Goal: Task Accomplishment & Management: Manage account settings

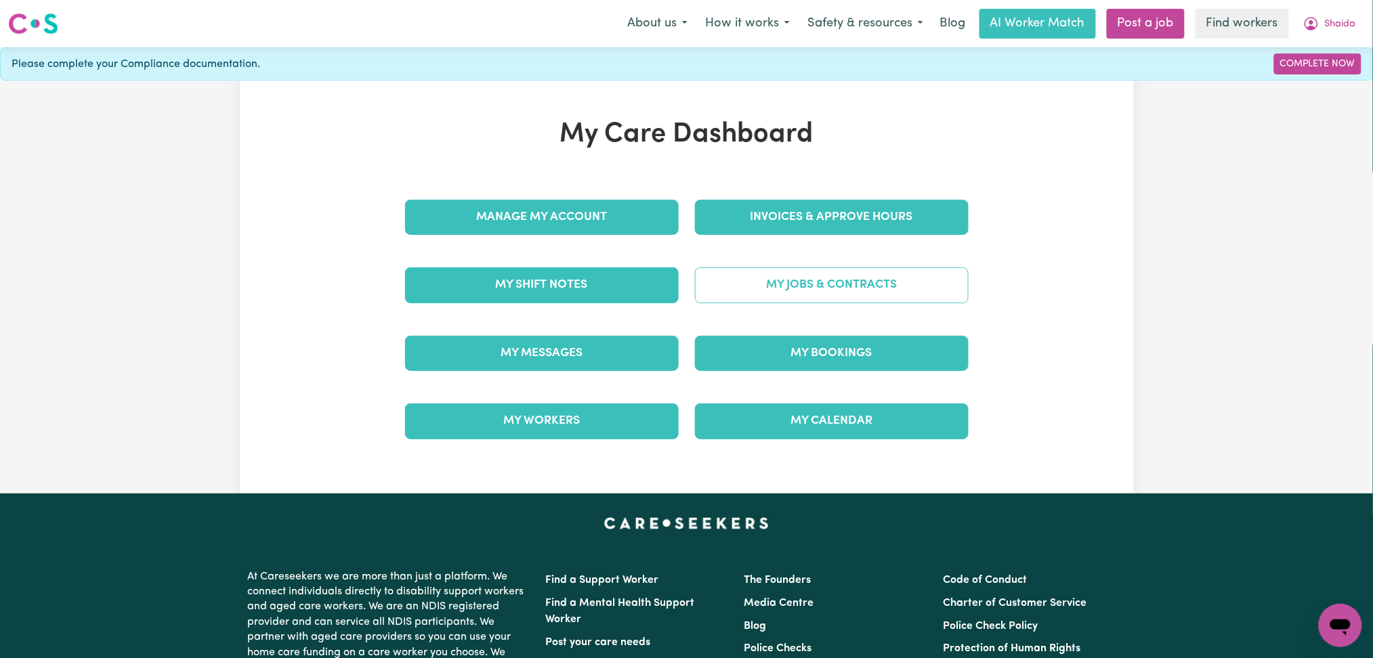
click at [822, 279] on link "My Jobs & Contracts" at bounding box center [832, 285] width 274 height 35
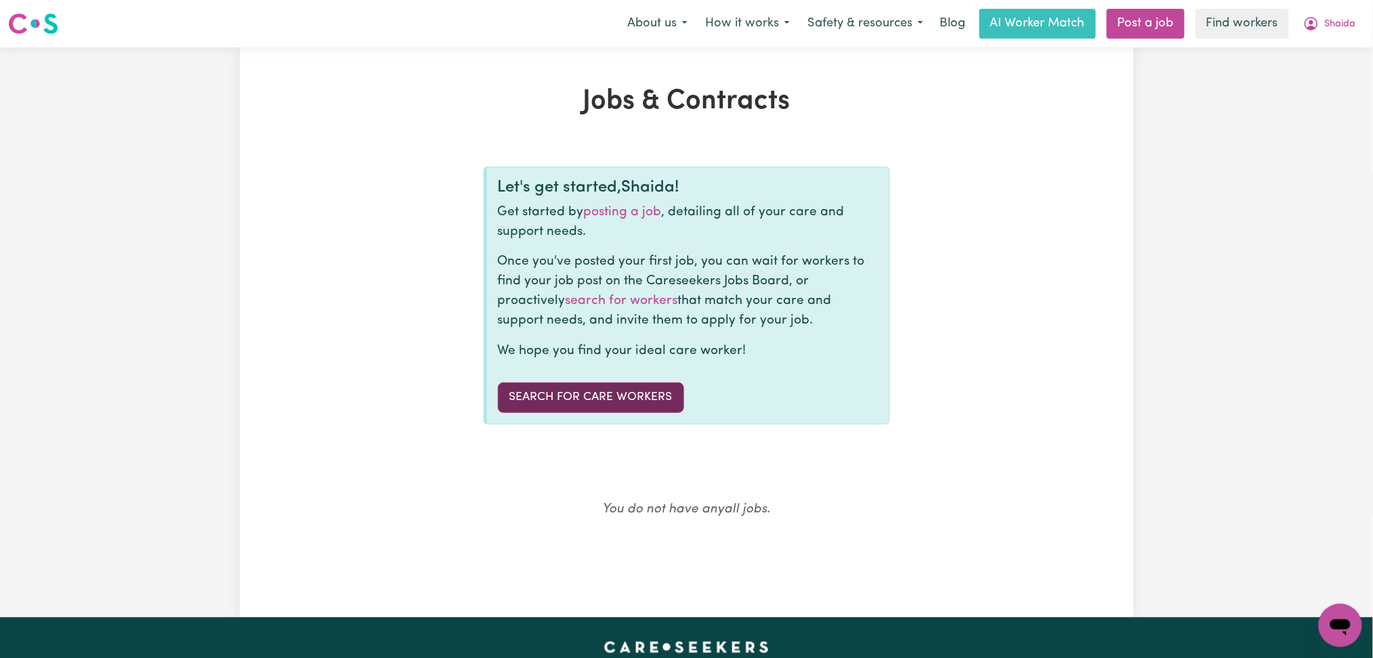
click at [600, 398] on link "Search for care workers" at bounding box center [591, 398] width 186 height 30
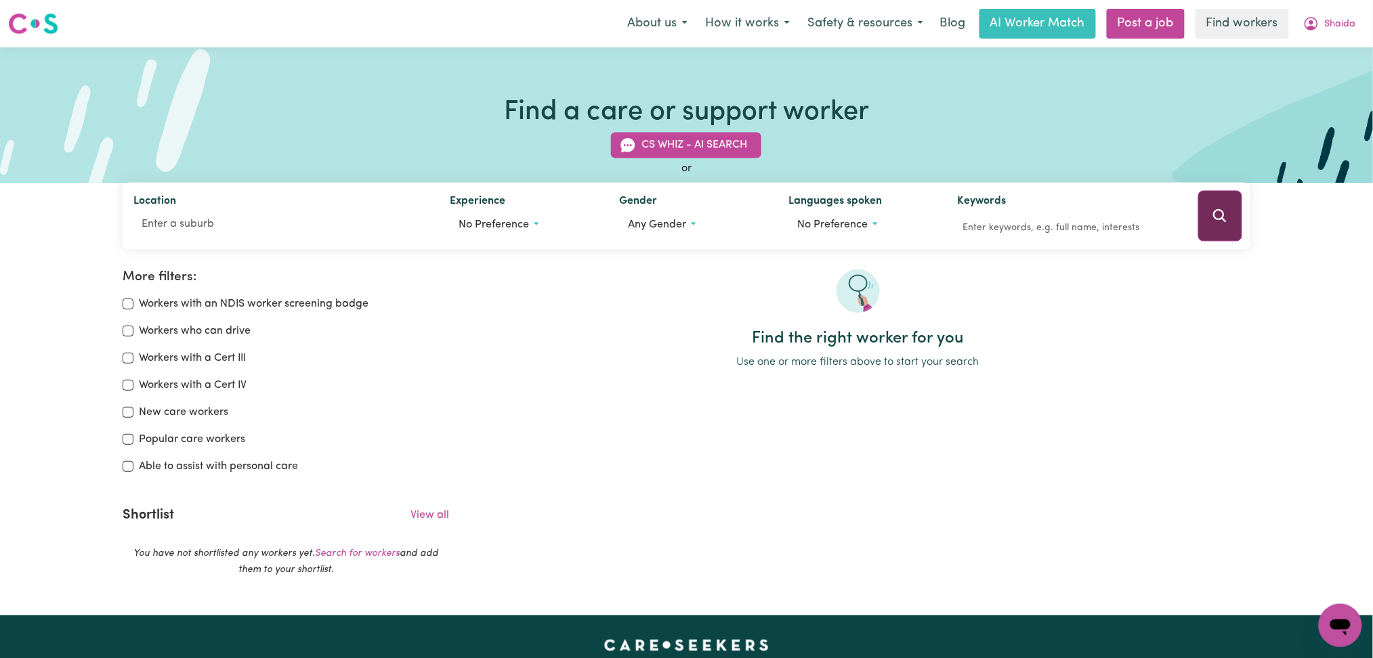
click at [1210, 220] on button "Search" at bounding box center [1220, 216] width 44 height 51
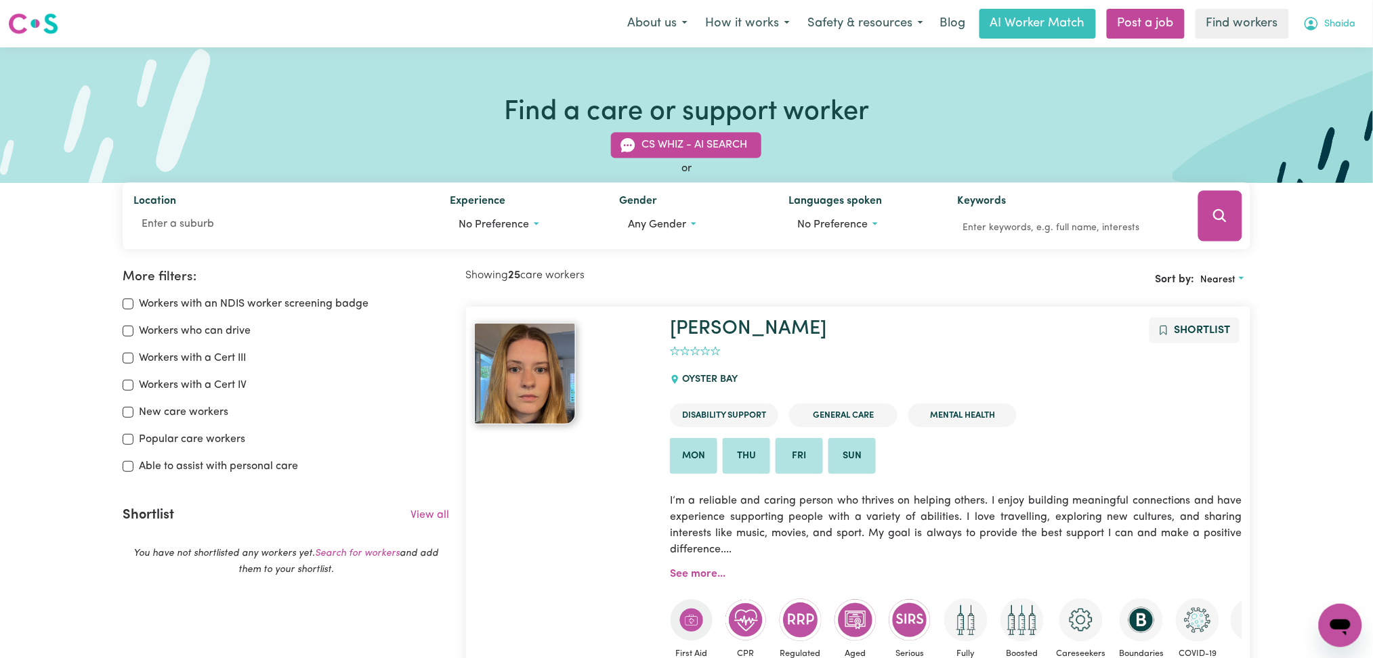
click at [1328, 16] on button "Shaida" at bounding box center [1329, 23] width 70 height 28
click at [1314, 89] on link "Logout" at bounding box center [1310, 78] width 107 height 26
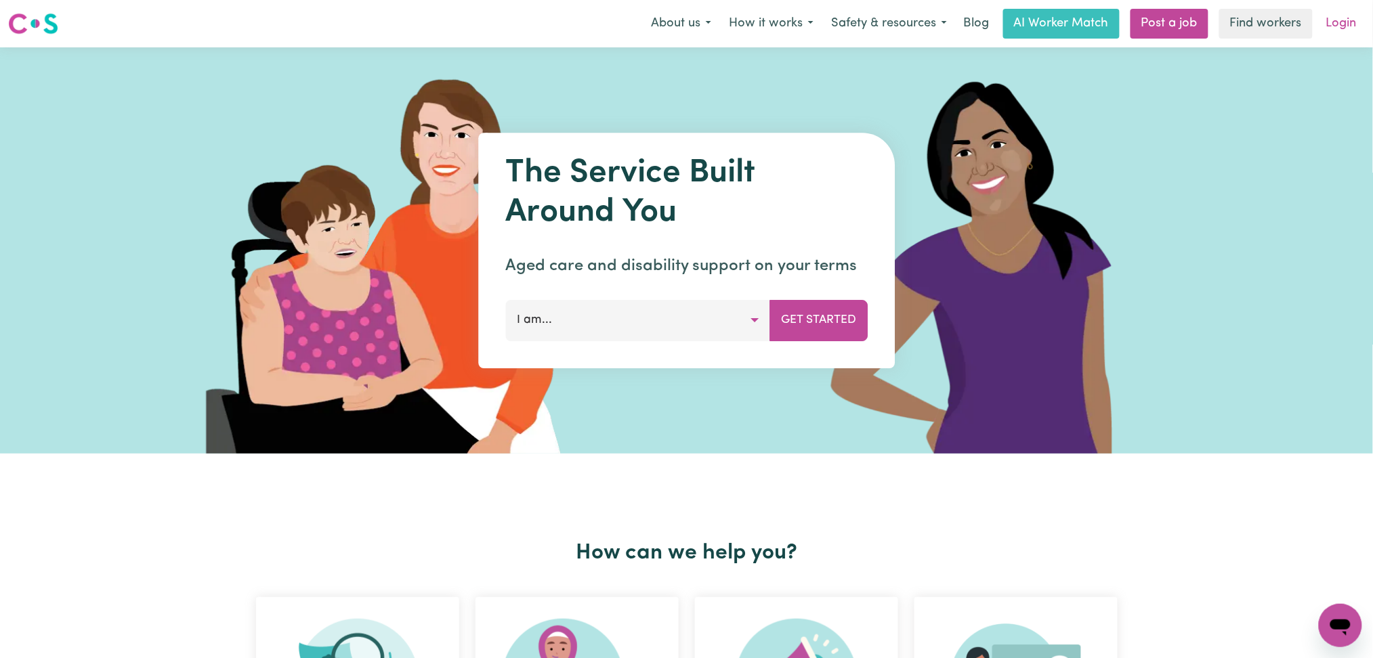
click at [1363, 22] on link "Login" at bounding box center [1341, 24] width 47 height 30
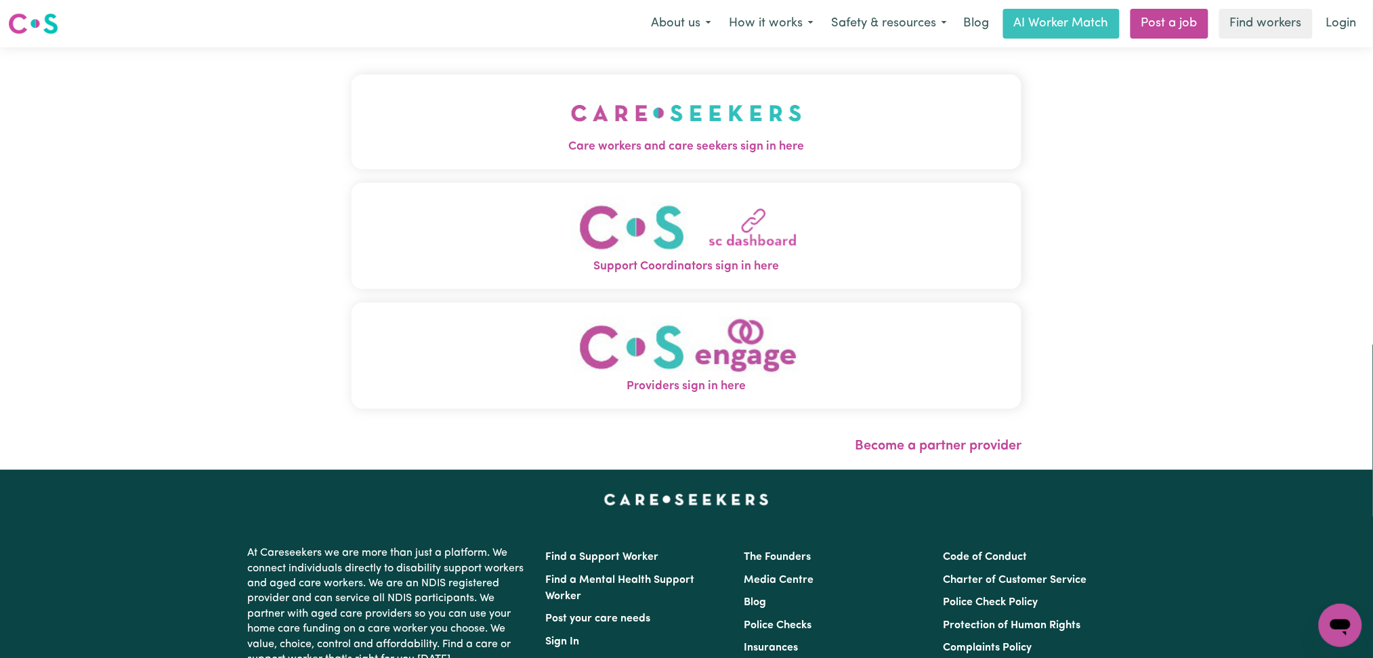
click at [516, 152] on span "Care workers and care seekers sign in here" at bounding box center [687, 147] width 671 height 18
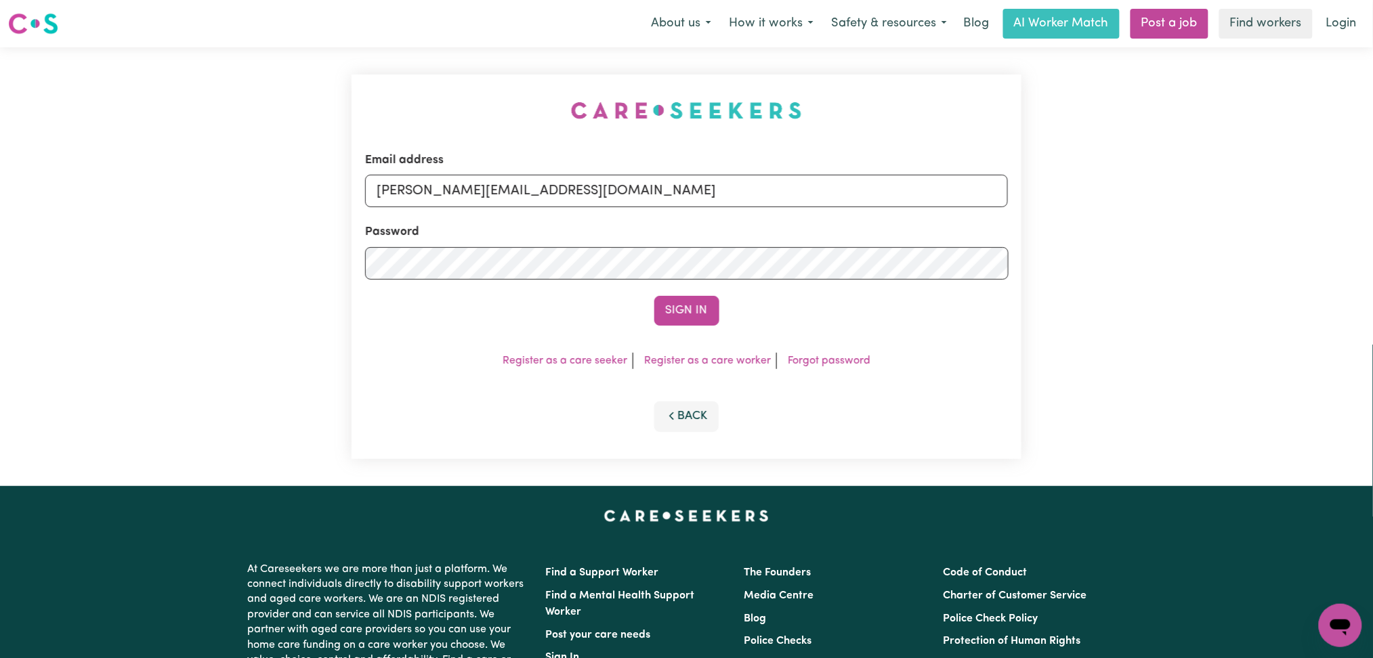
click at [510, 209] on form "Email address [PERSON_NAME][EMAIL_ADDRESS][DOMAIN_NAME] Password Sign In" at bounding box center [687, 239] width 644 height 174
drag, startPoint x: 503, startPoint y: 193, endPoint x: 494, endPoint y: 206, distance: 15.6
click at [503, 193] on input "[PERSON_NAME][EMAIL_ADDRESS][DOMAIN_NAME]" at bounding box center [687, 191] width 644 height 33
drag, startPoint x: 446, startPoint y: 188, endPoint x: 839, endPoint y: 194, distance: 392.9
click at [839, 192] on input "Superuser~[EMAIL_ADDRESS][DOMAIN_NAME]" at bounding box center [687, 191] width 644 height 33
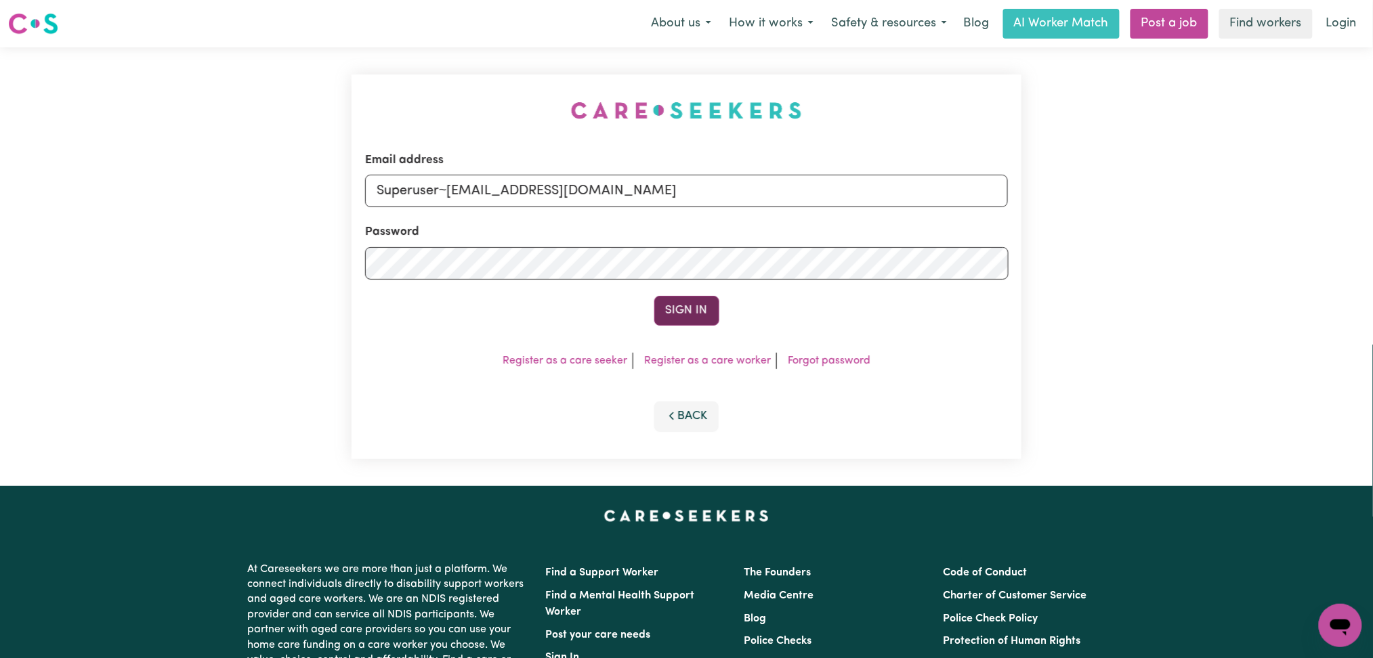
type input "Superuser~[EMAIL_ADDRESS][DOMAIN_NAME]"
click at [708, 309] on button "Sign In" at bounding box center [686, 311] width 65 height 30
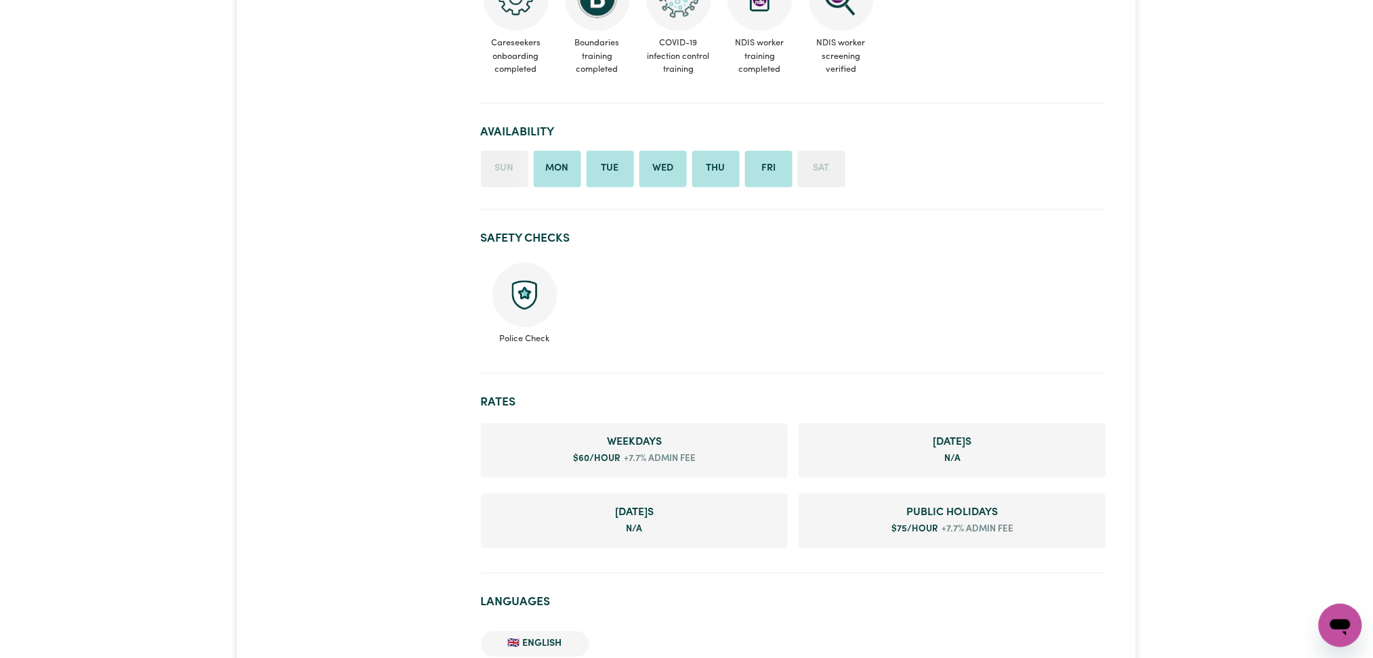
scroll to position [1174, 0]
